Goal: Task Accomplishment & Management: Manage account settings

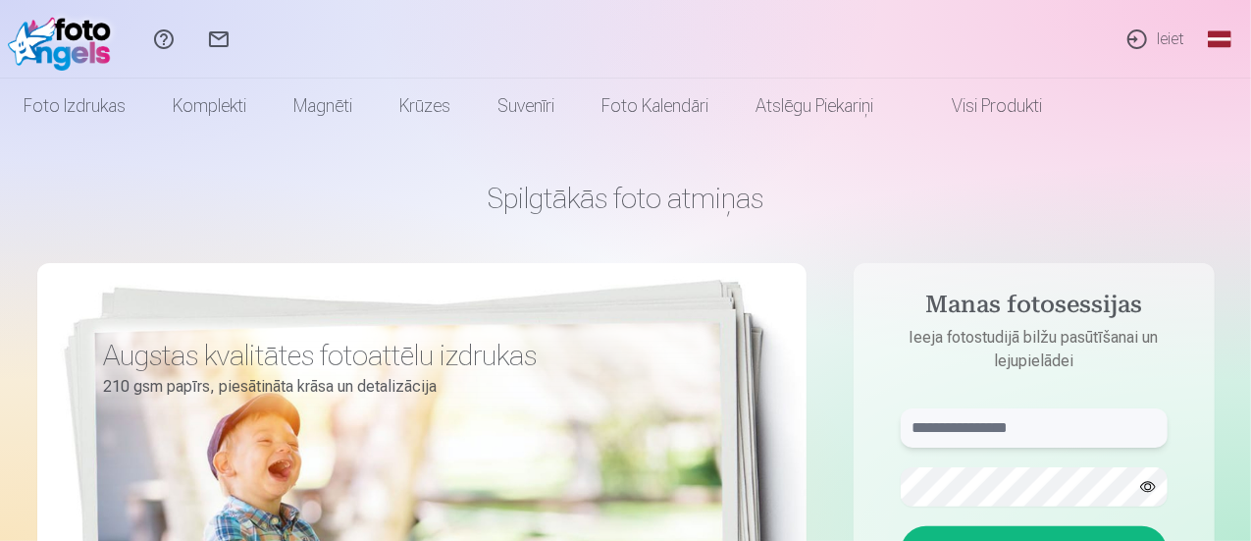
type input "**********"
click at [1167, 52] on link "Ieiet" at bounding box center [1155, 39] width 90 height 79
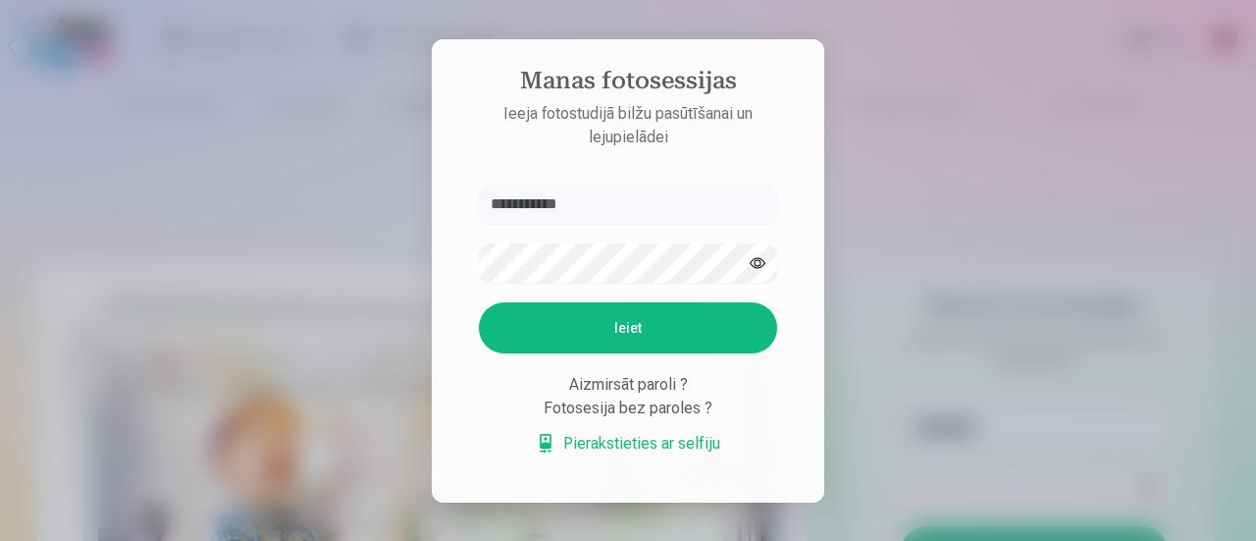
click at [554, 207] on input "**********" at bounding box center [628, 204] width 298 height 39
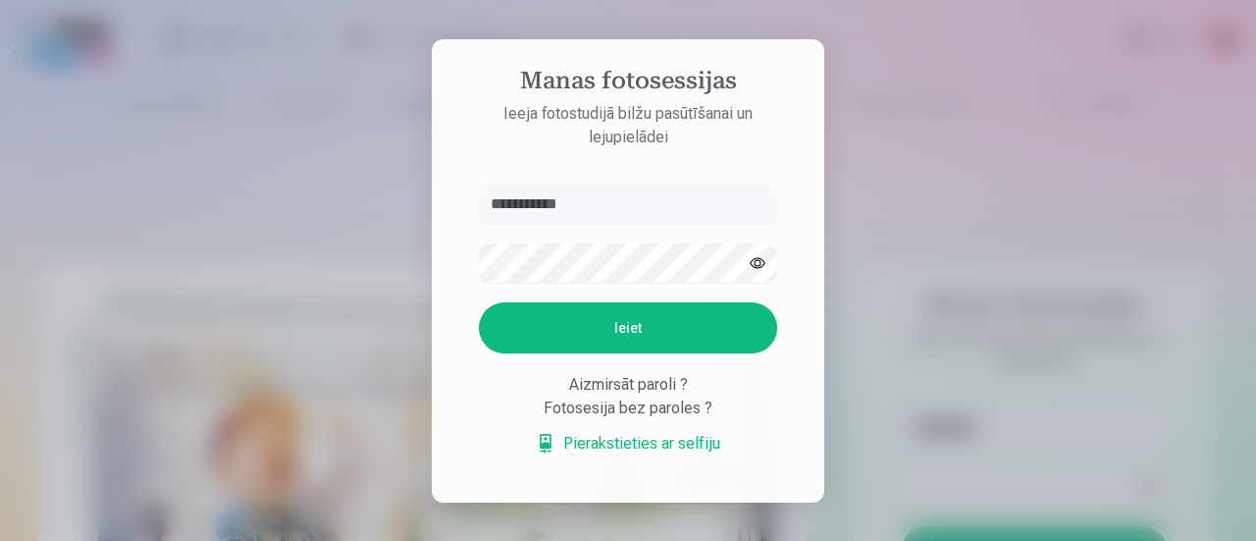
type input "**********"
click at [526, 305] on button "Ieiet" at bounding box center [628, 327] width 298 height 51
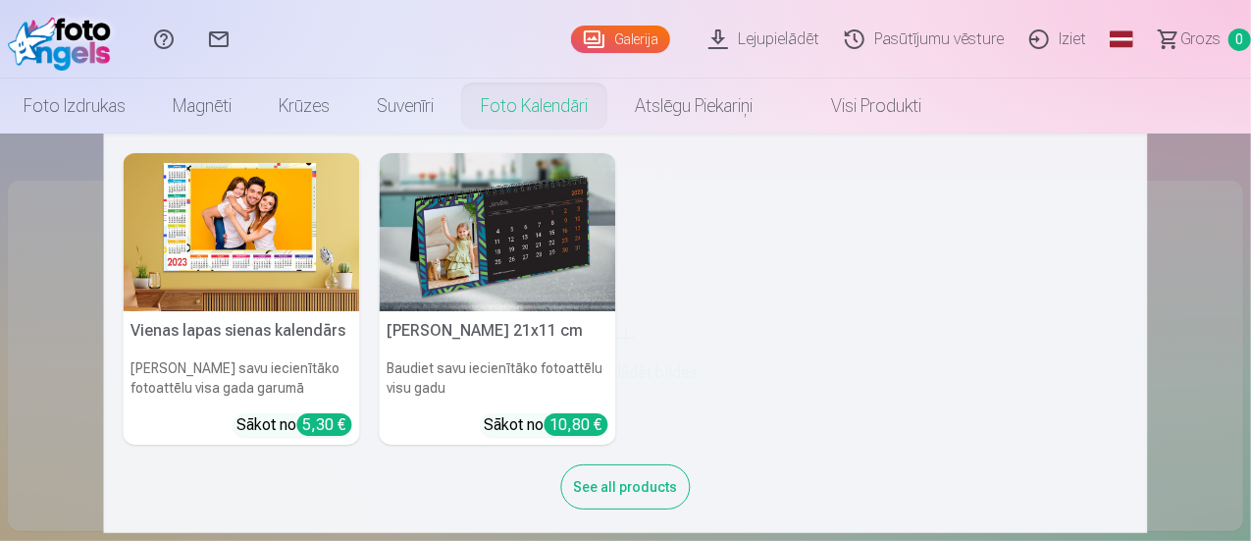
click at [611, 116] on link "Foto kalendāri" at bounding box center [534, 106] width 154 height 55
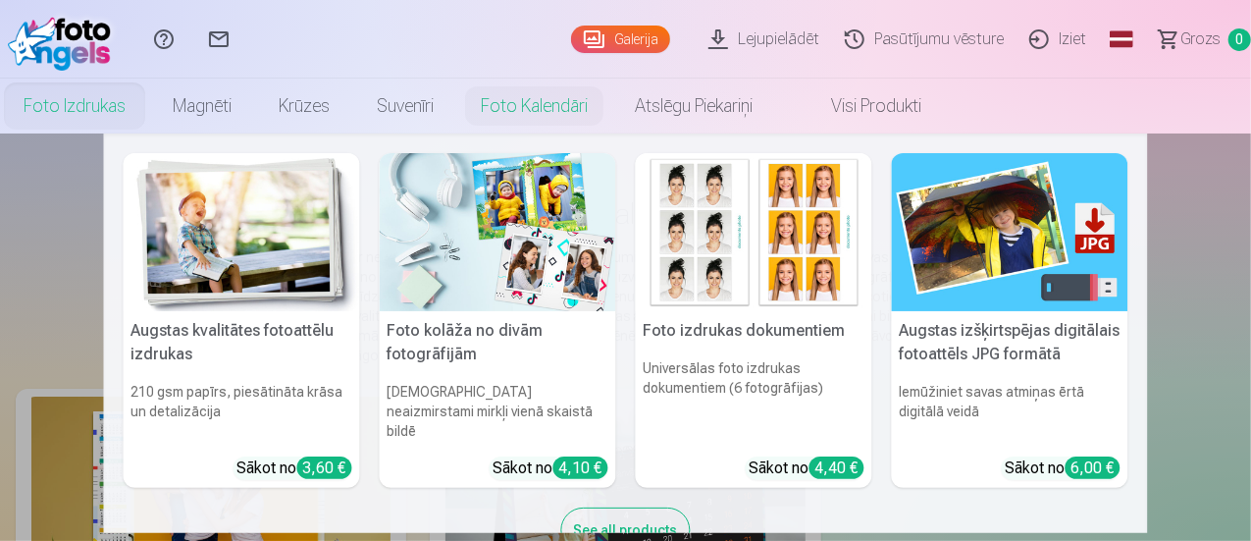
click at [149, 113] on link "Foto izdrukas" at bounding box center [74, 106] width 149 height 55
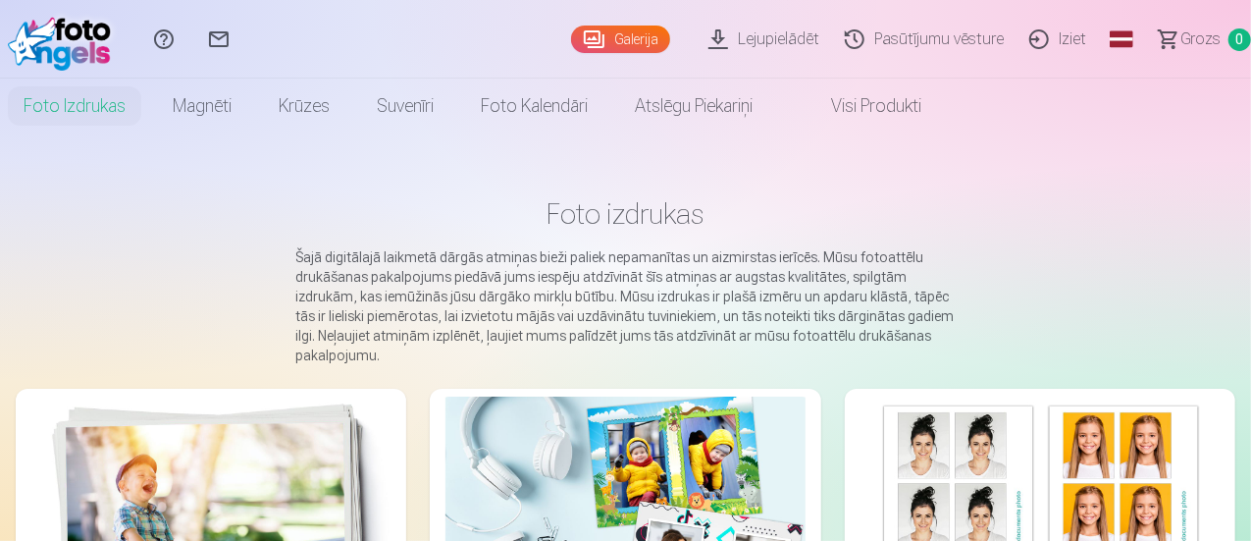
click at [191, 26] on link "Palīdzības centrs" at bounding box center [163, 39] width 55 height 79
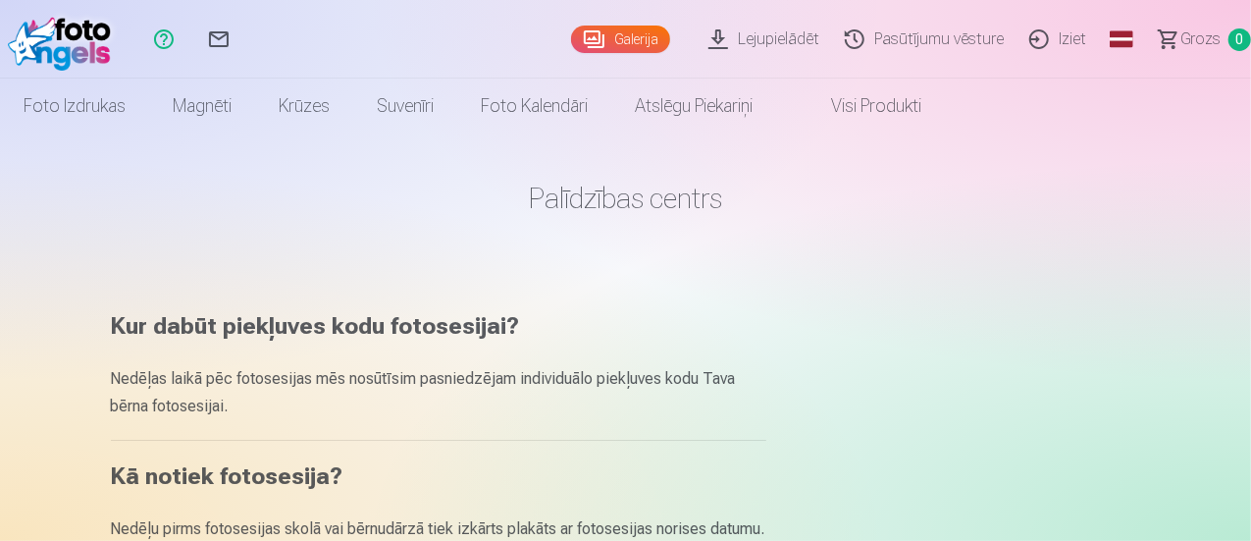
click at [1102, 37] on link "Global" at bounding box center [1121, 39] width 39 height 79
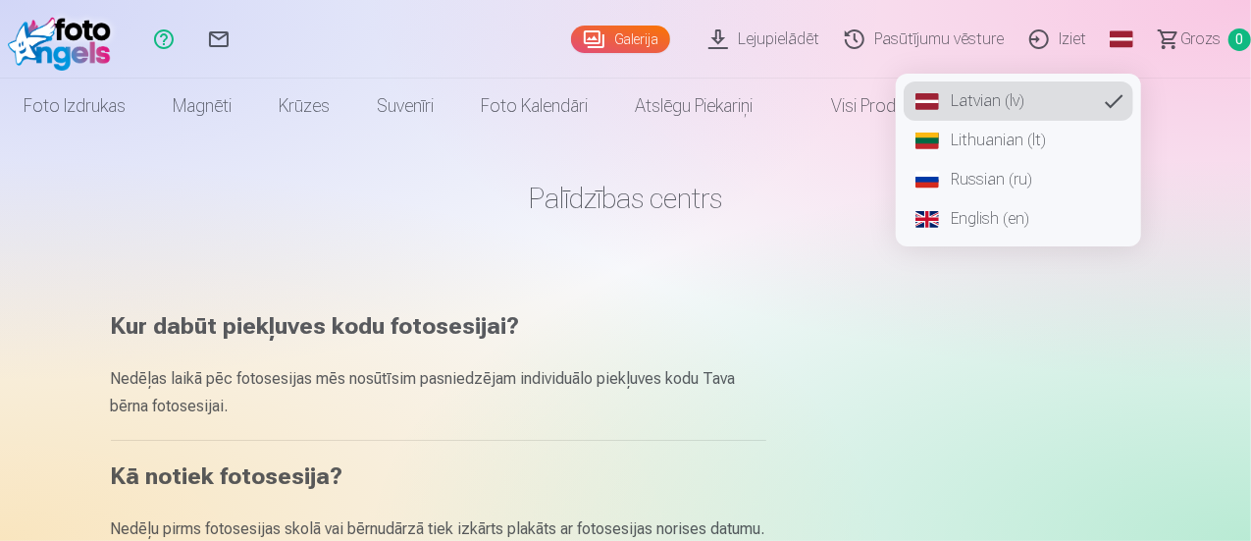
click at [969, 217] on link "English (en)" at bounding box center [1019, 218] width 230 height 39
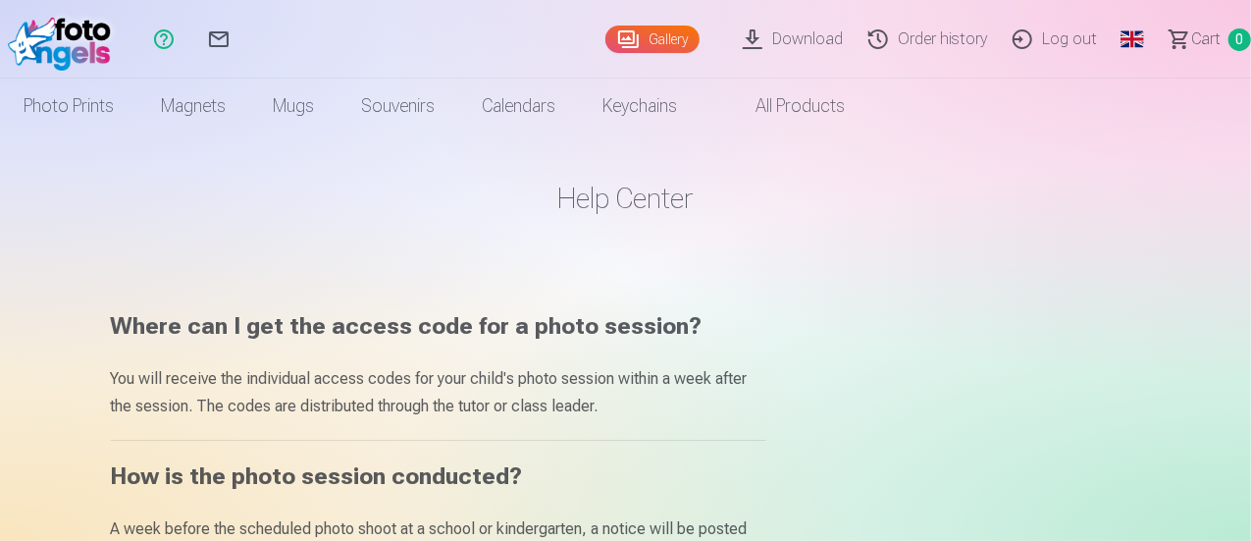
click at [899, 50] on link "Order history" at bounding box center [931, 39] width 144 height 79
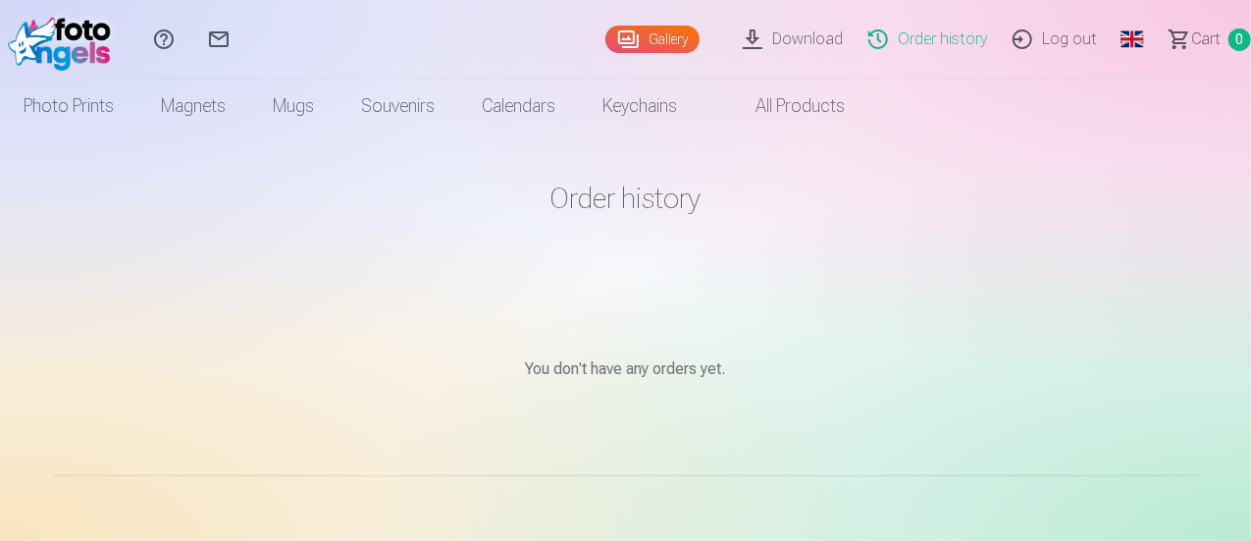
click at [606, 38] on link "Gallery" at bounding box center [653, 39] width 94 height 27
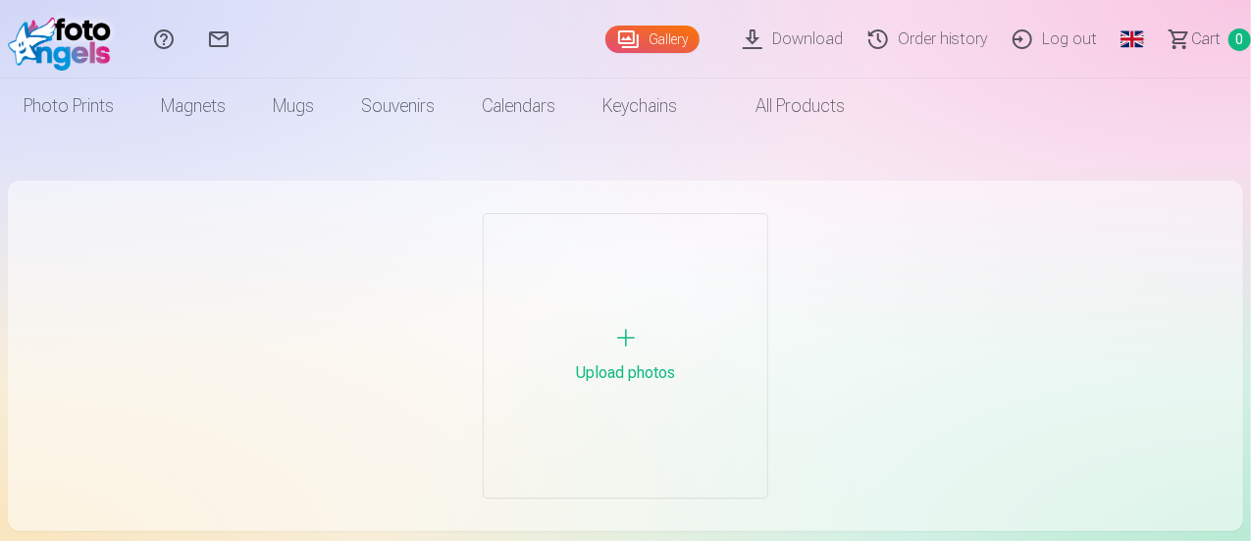
click at [605, 239] on div "Upload photos" at bounding box center [626, 356] width 284 height 284
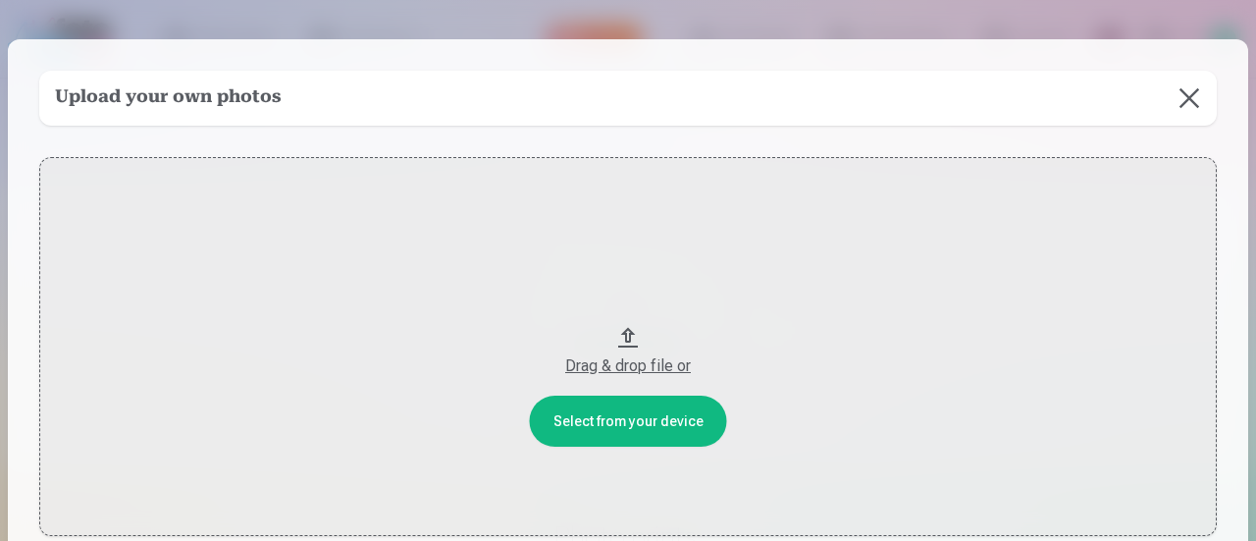
click at [1191, 81] on button at bounding box center [1189, 98] width 55 height 55
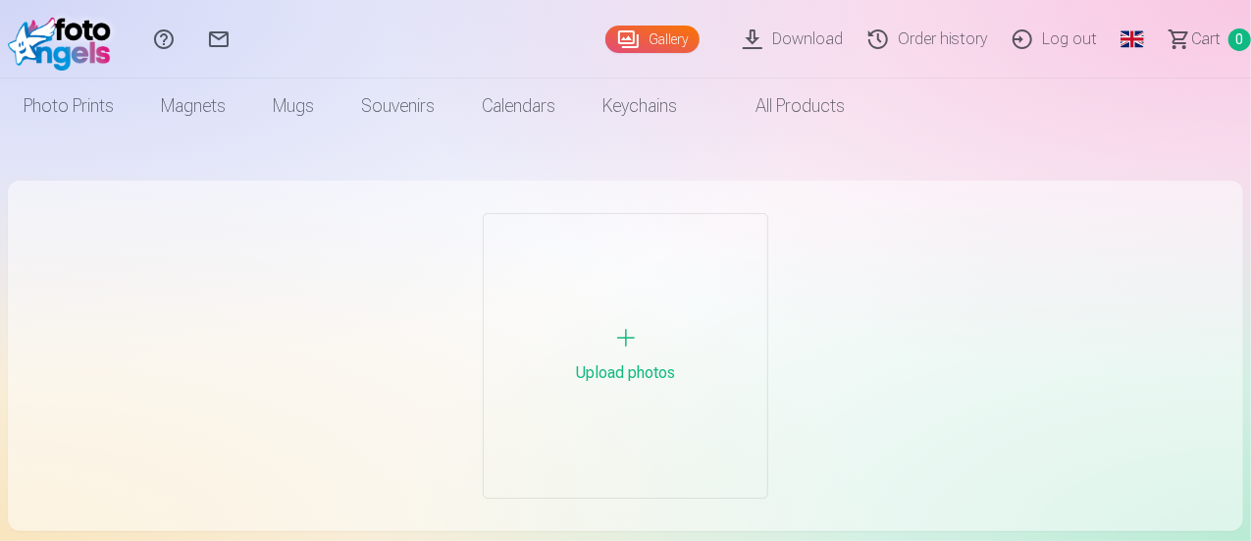
click at [881, 46] on link "Order history" at bounding box center [931, 39] width 144 height 79
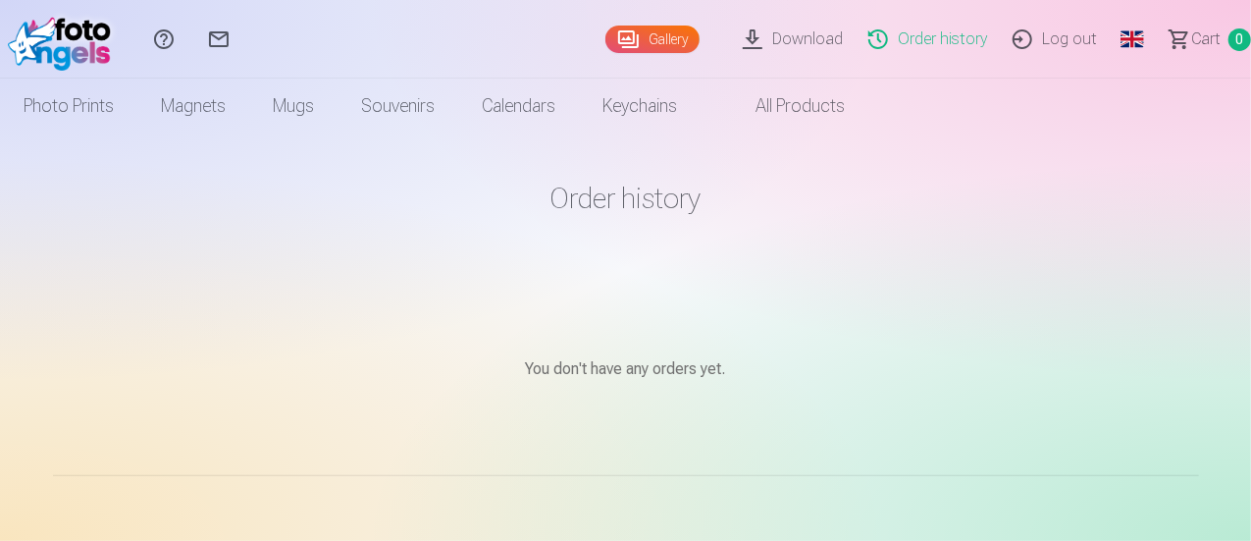
click at [807, 32] on link "Download" at bounding box center [796, 39] width 126 height 79
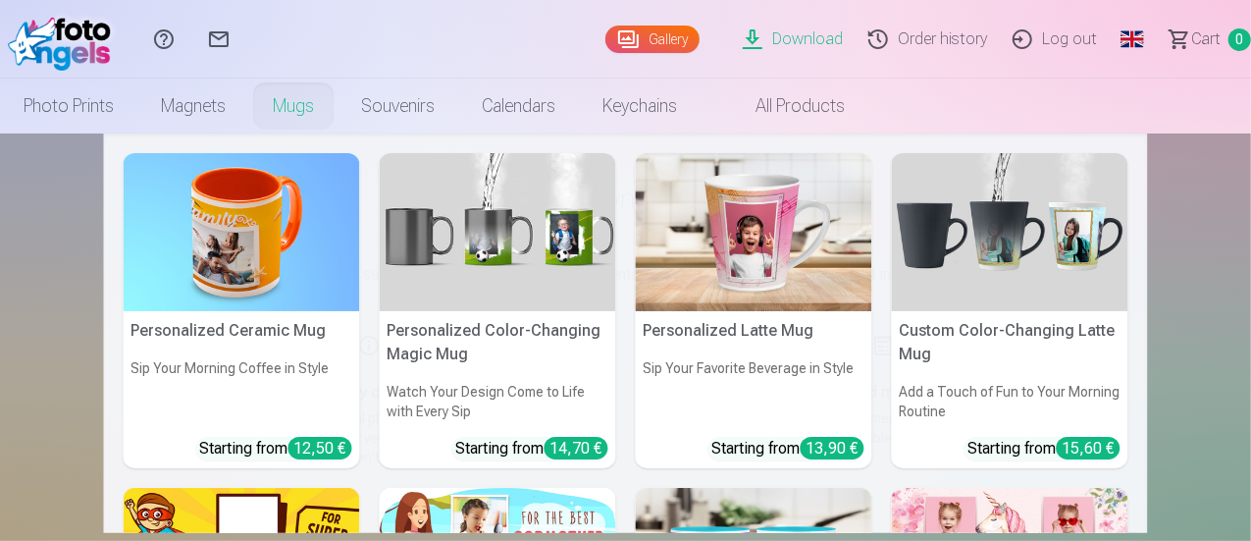
click at [338, 115] on link "Mugs" at bounding box center [293, 106] width 88 height 55
